Goal: Task Accomplishment & Management: Use online tool/utility

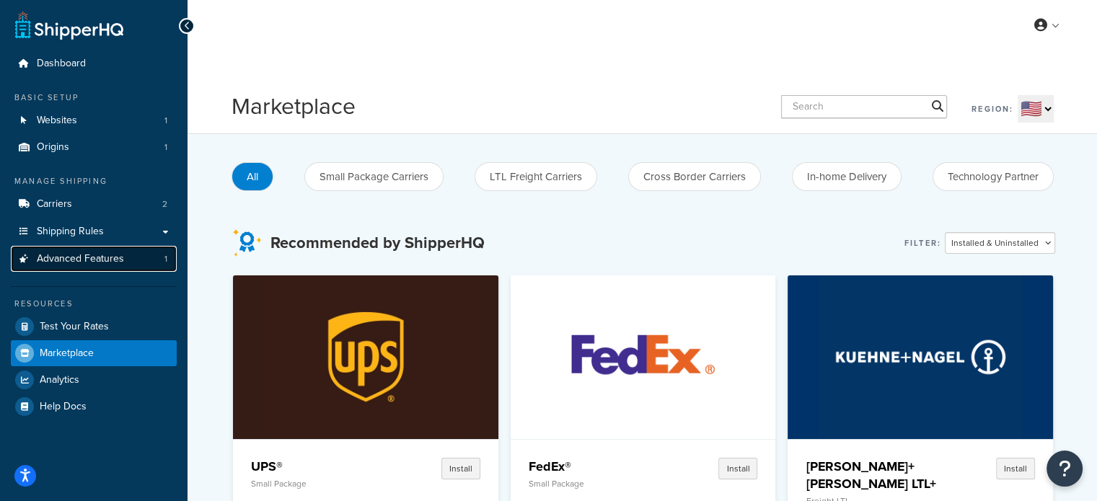
click at [90, 247] on link "Advanced Features 1" at bounding box center [94, 259] width 166 height 27
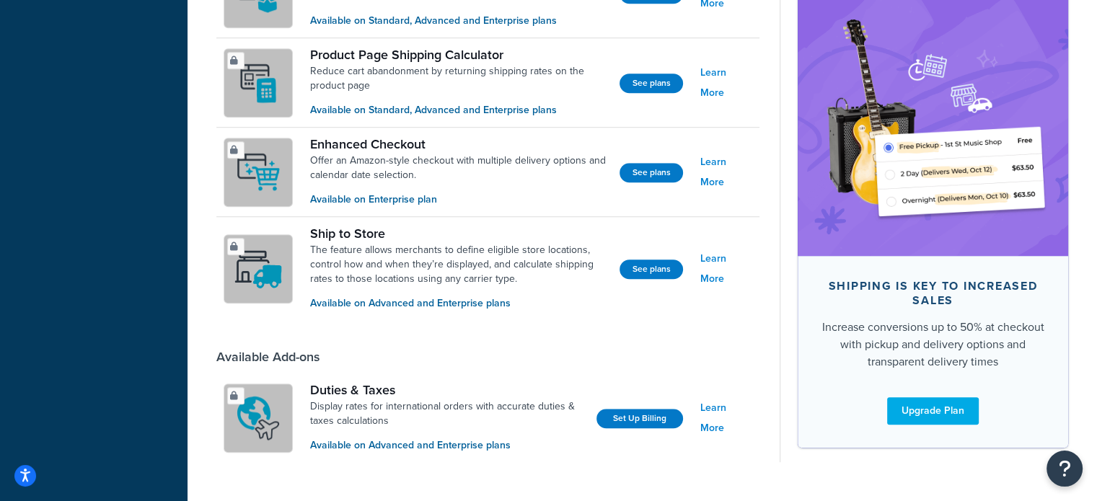
scroll to position [1160, 0]
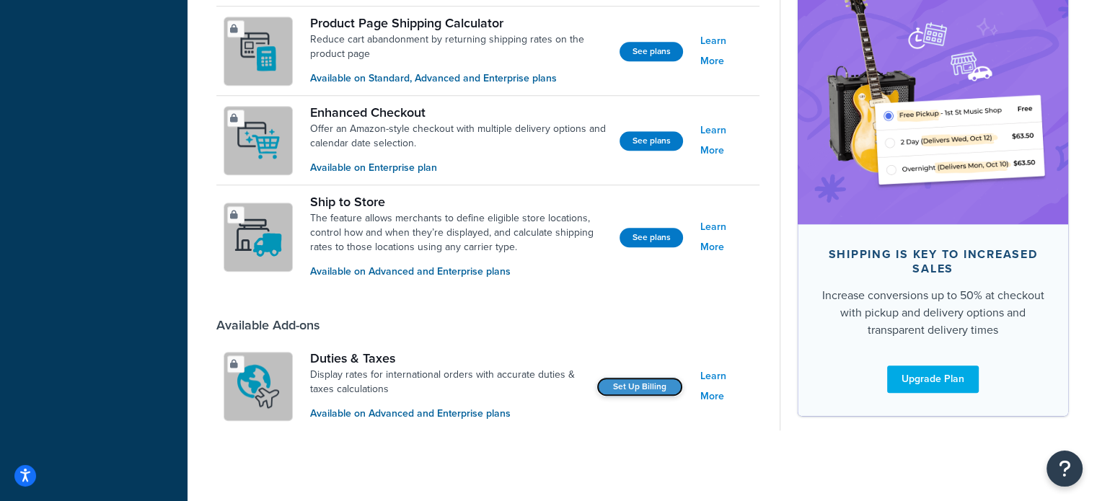
click at [658, 385] on link "Set Up Billing" at bounding box center [639, 386] width 87 height 19
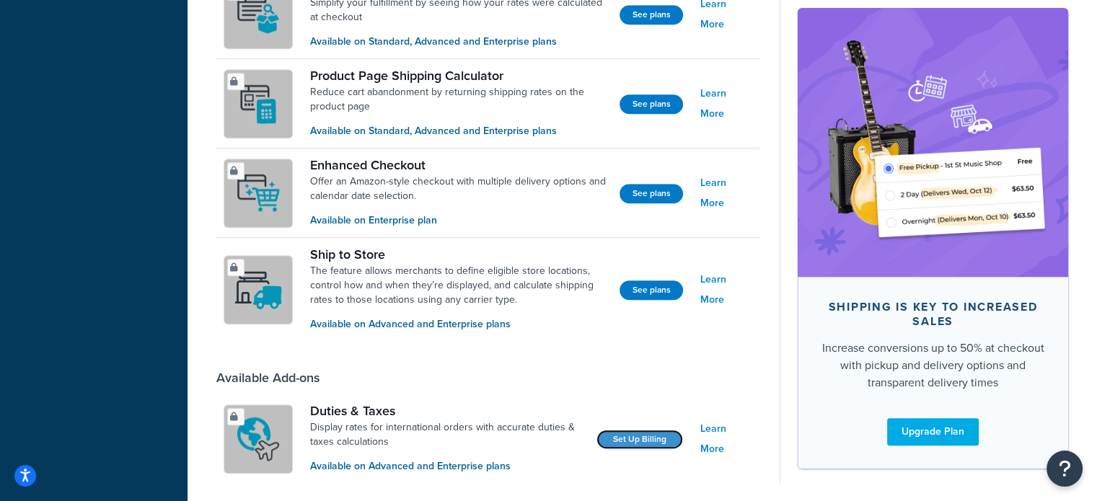
scroll to position [1082, 0]
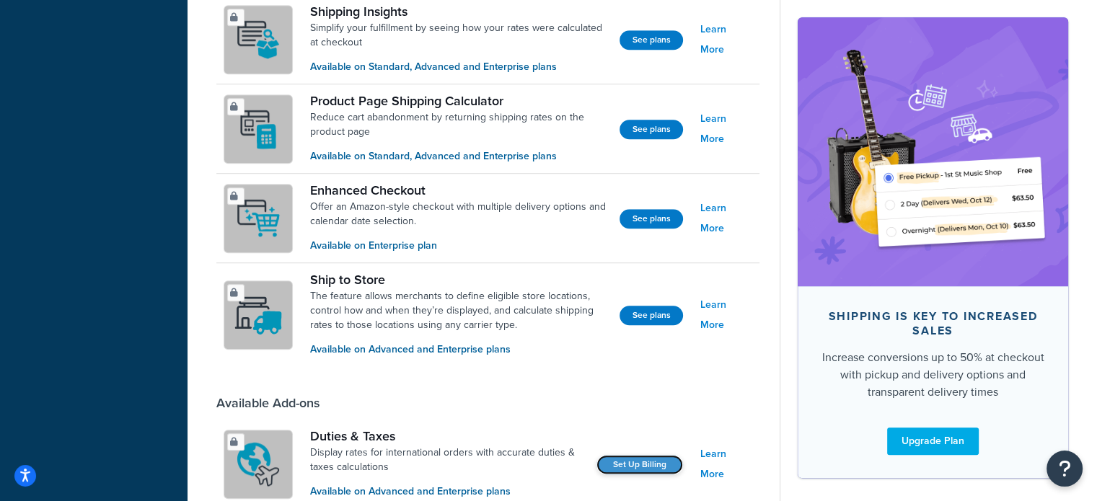
click at [629, 462] on link "Set Up Billing" at bounding box center [639, 464] width 87 height 19
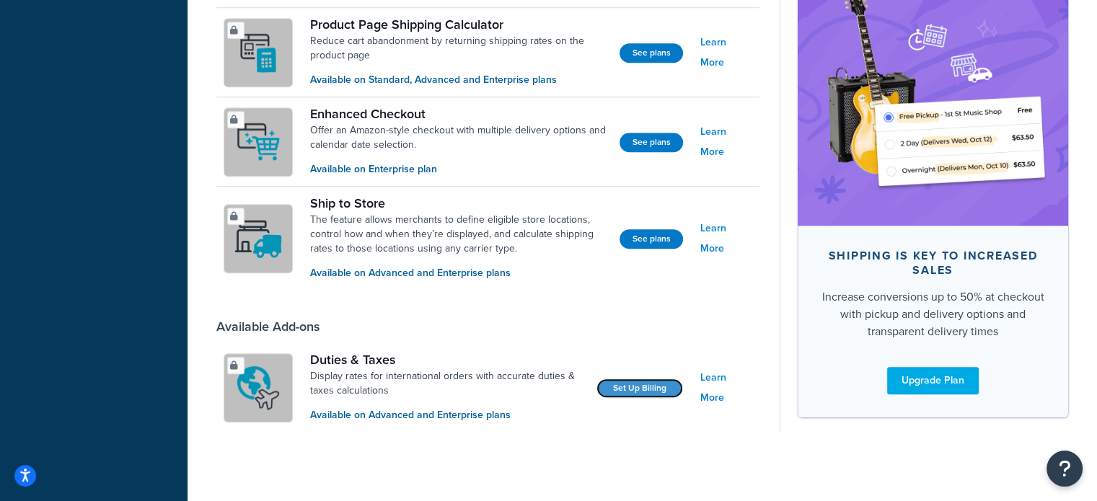
scroll to position [1160, 0]
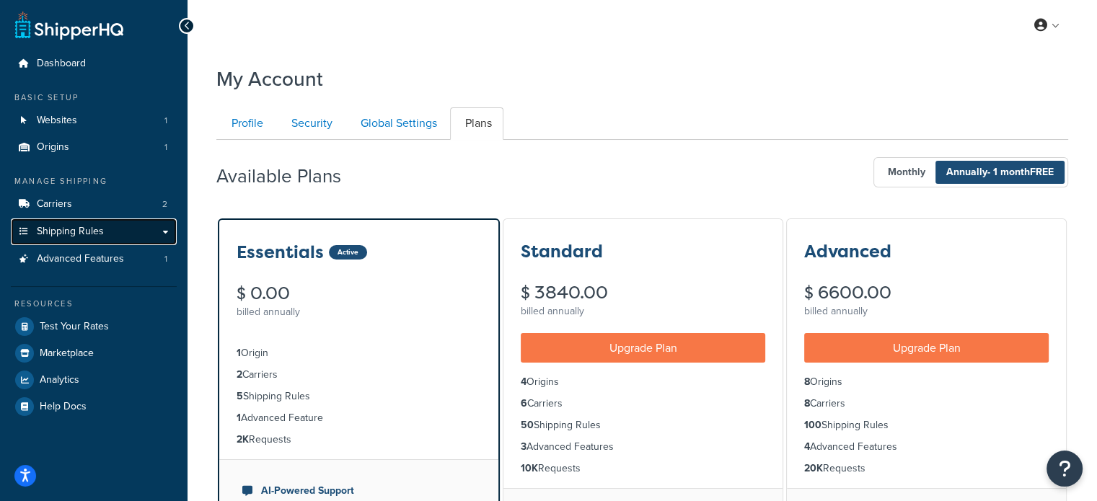
click at [88, 232] on span "Shipping Rules" at bounding box center [70, 232] width 67 height 12
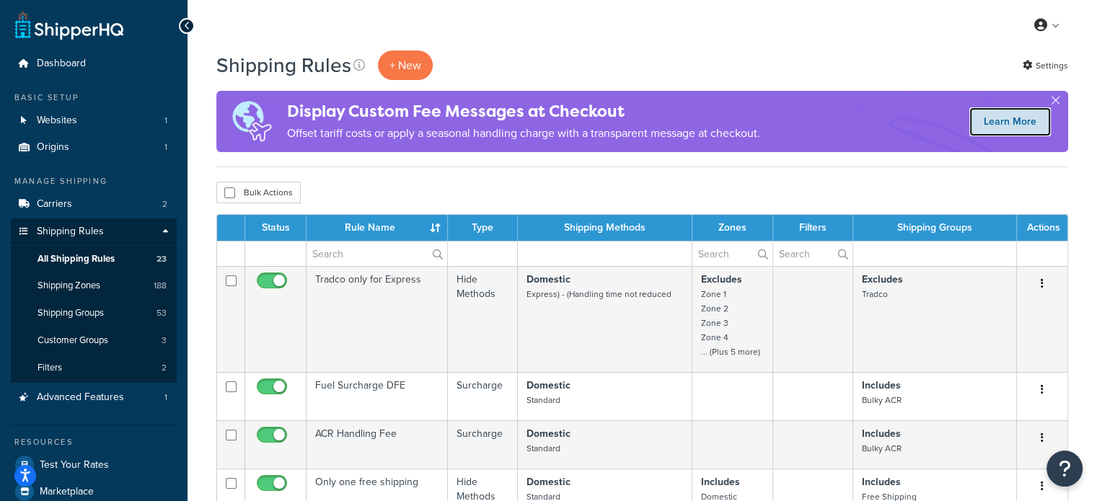
click at [989, 123] on link "Learn More" at bounding box center [1010, 121] width 82 height 29
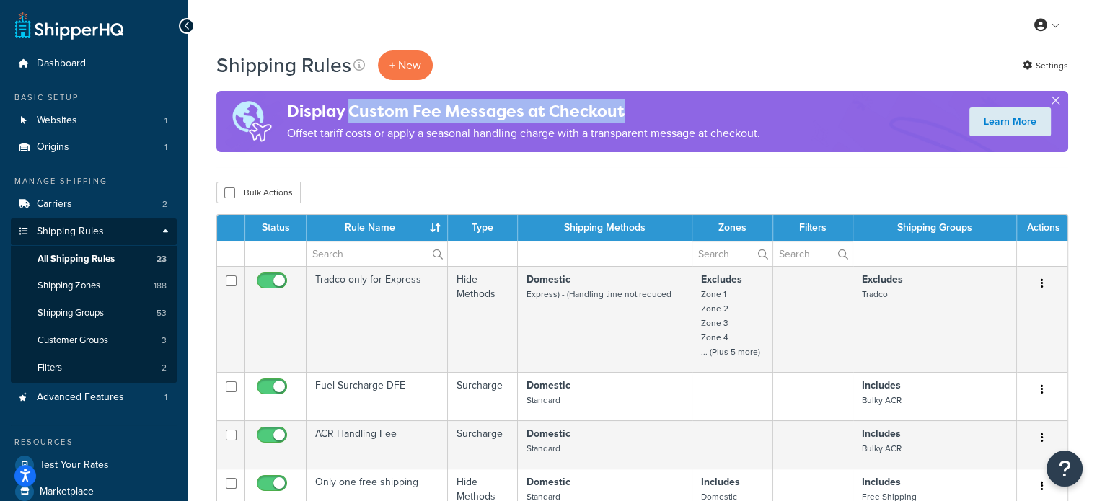
drag, startPoint x: 352, startPoint y: 113, endPoint x: 677, endPoint y: 115, distance: 324.6
click at [677, 115] on h4 "Display Custom Fee Messages at Checkout" at bounding box center [523, 112] width 473 height 24
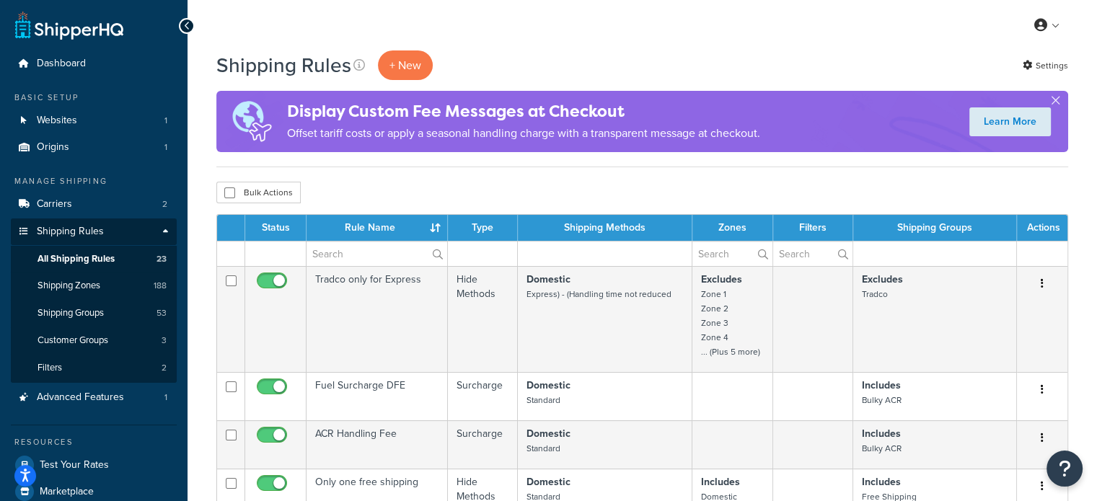
click at [729, 151] on div "Display Custom Fee Messages at Checkout Offset tariff costs or apply a seasonal…" at bounding box center [488, 121] width 544 height 61
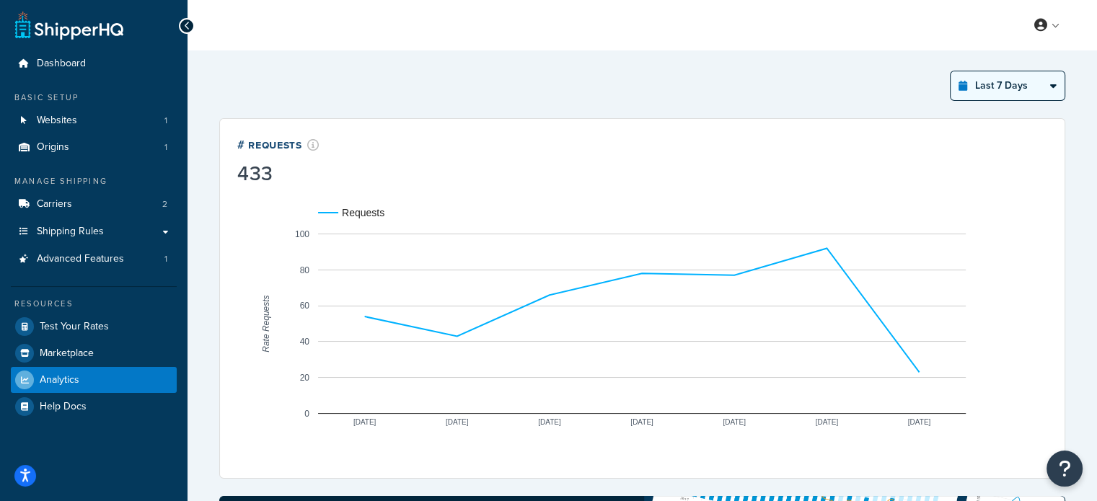
click at [1000, 91] on select "Last 24 Hours Last 7 Days Last 30 Days Last 3 Months Last 6 Months Last 12 Mont…" at bounding box center [1008, 85] width 114 height 29
select select "last_30_days"
click at [951, 71] on select "Last 24 Hours Last 7 Days Last 30 Days Last 3 Months Last 6 Months Last 12 Mont…" at bounding box center [1008, 85] width 114 height 29
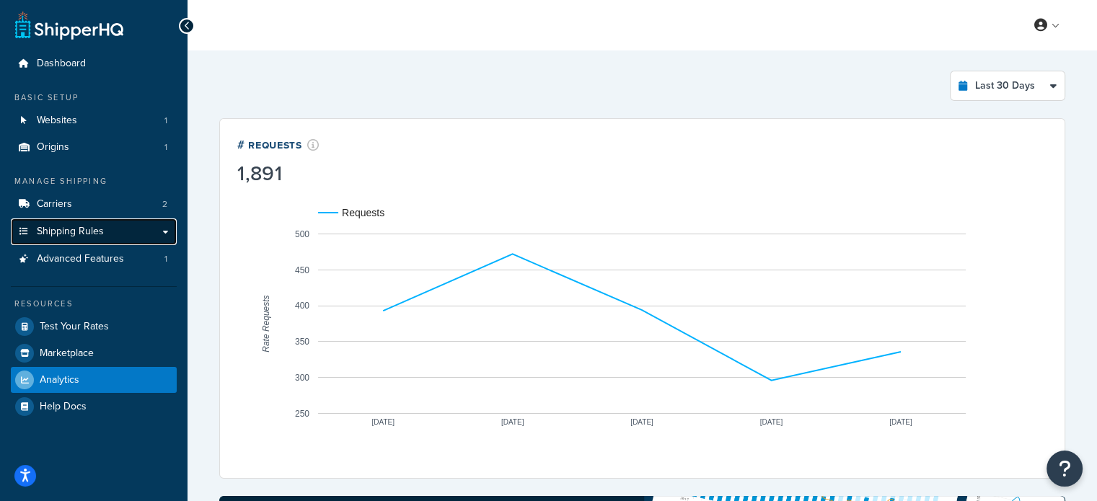
click at [95, 226] on span "Shipping Rules" at bounding box center [70, 232] width 67 height 12
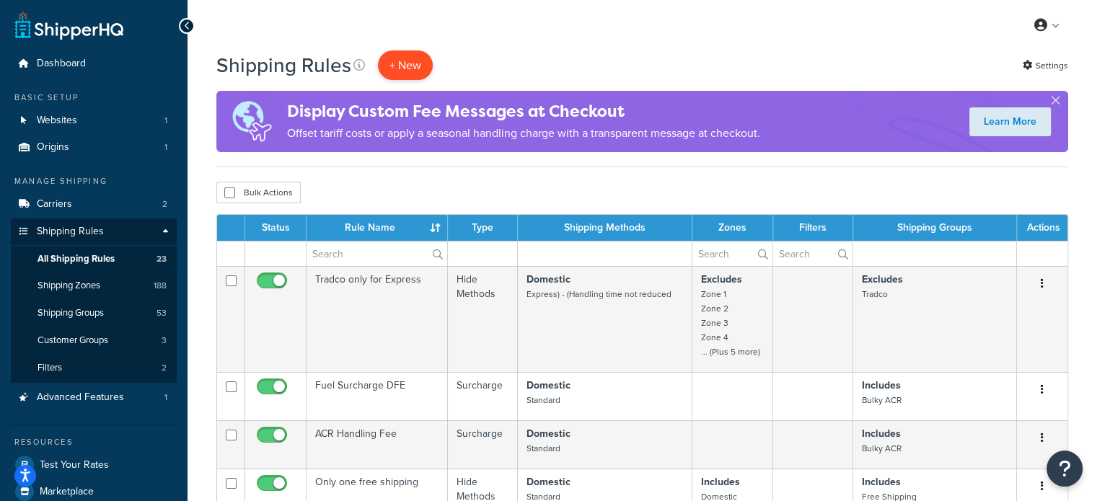
click at [401, 63] on p "+ New" at bounding box center [405, 65] width 55 height 30
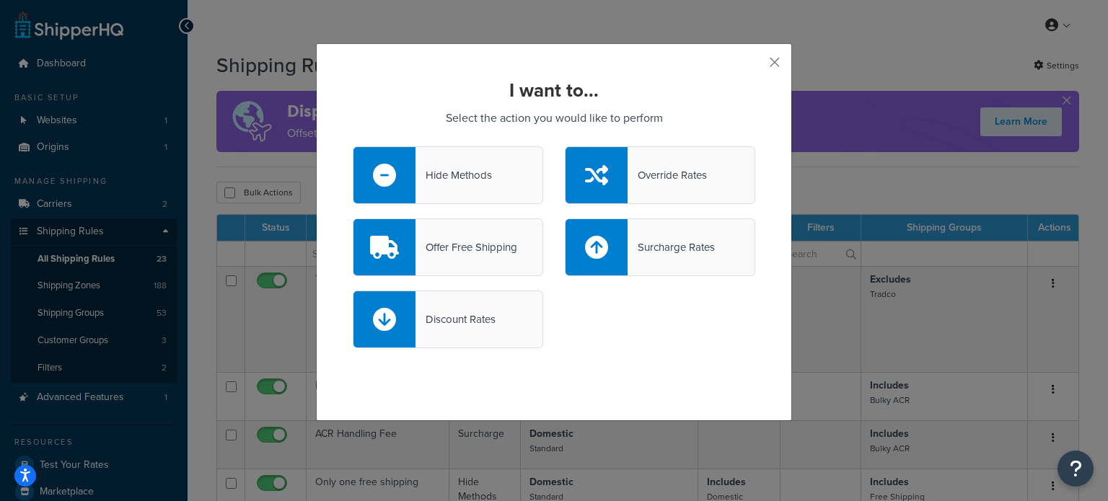
click at [660, 250] on div "Surcharge Rates" at bounding box center [670, 247] width 87 height 20
click at [0, 0] on input "Surcharge Rates" at bounding box center [0, 0] width 0 height 0
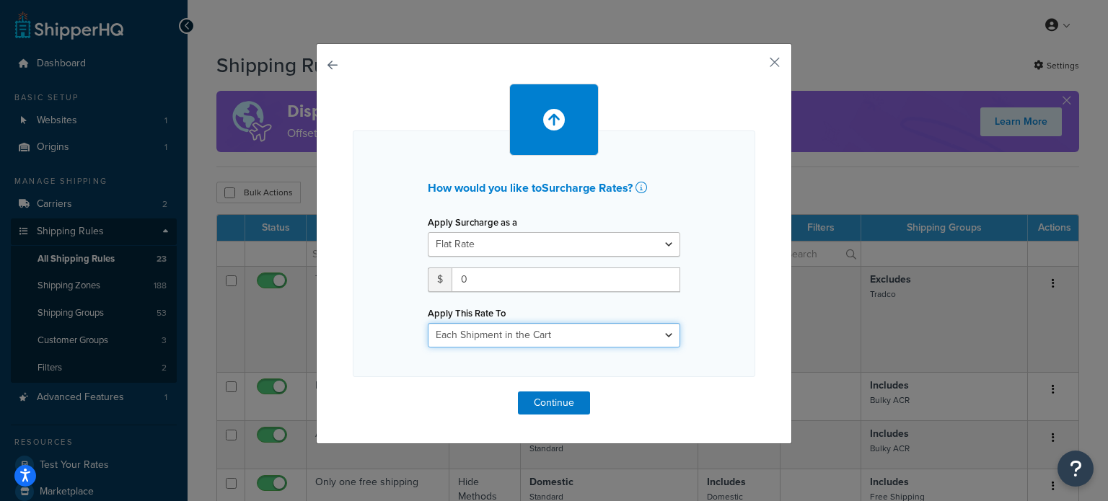
click at [599, 340] on select "Each Shipment in the Cart Each Shipping Group in the Cart Each Item within a Sh…" at bounding box center [554, 335] width 252 height 25
select select "ITEM"
click at [428, 323] on select "Each Shipment in the Cart Each Shipping Group in the Cart Each Item within a Sh…" at bounding box center [554, 335] width 252 height 25
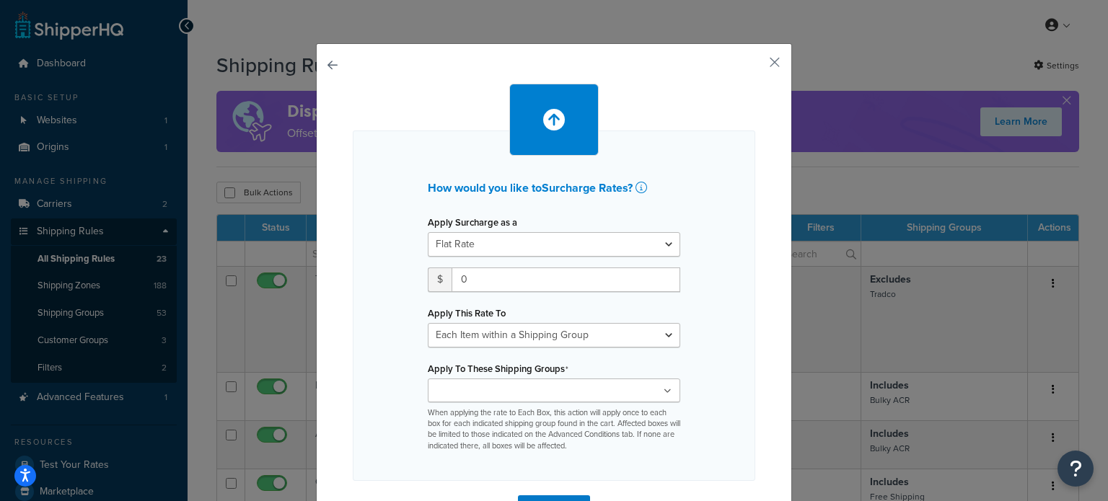
click at [606, 392] on ul at bounding box center [554, 391] width 252 height 24
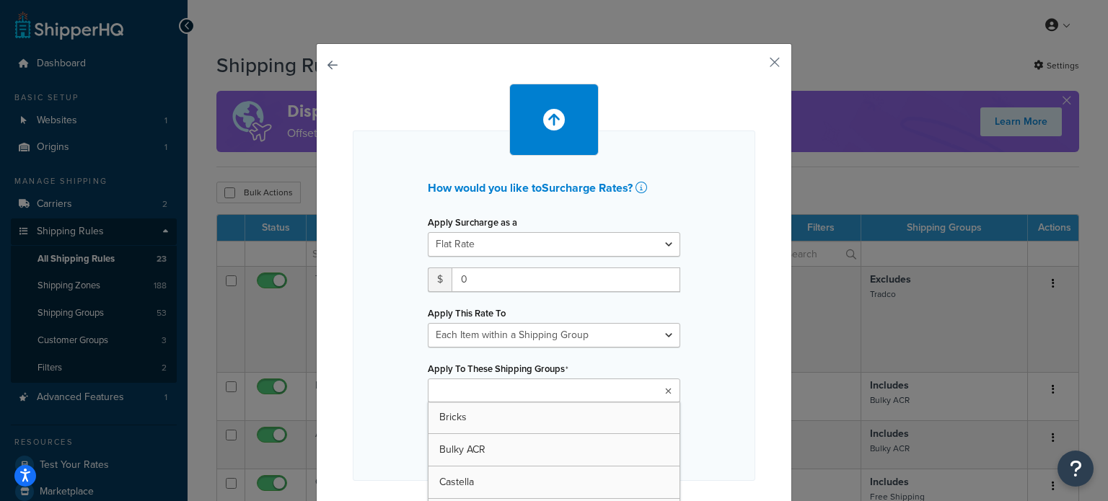
click at [606, 392] on ul at bounding box center [554, 391] width 252 height 24
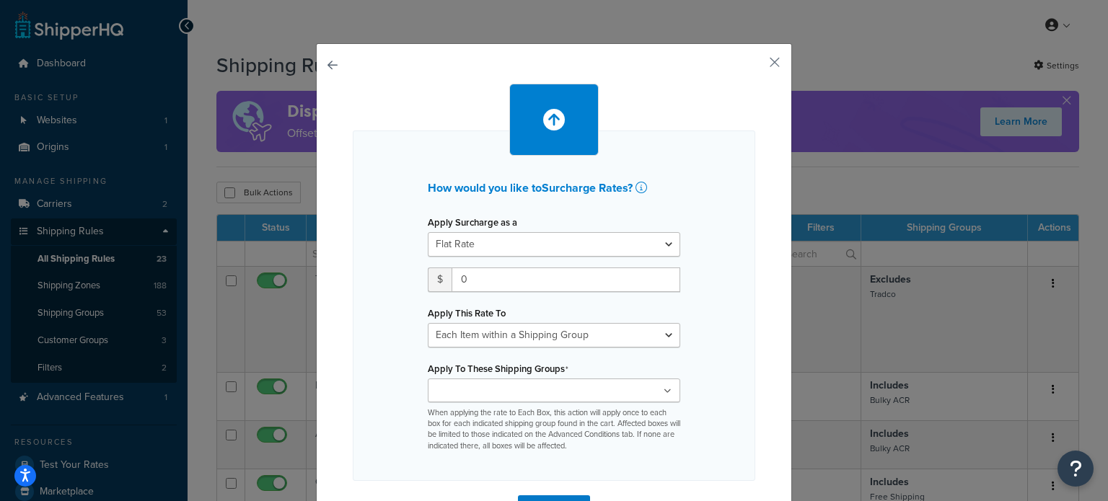
click at [388, 362] on div "How would you like to Surcharge Rates ? Apply Surcharge as a Flat Rate Percenta…" at bounding box center [554, 306] width 402 height 351
